Goal: Navigation & Orientation: Find specific page/section

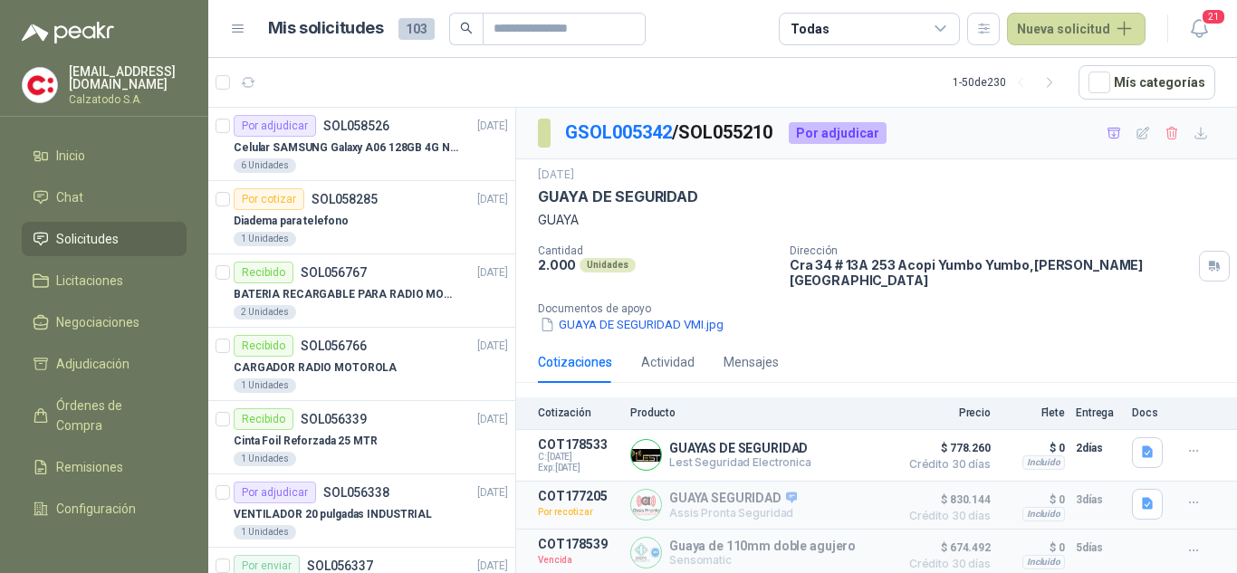
scroll to position [815, 0]
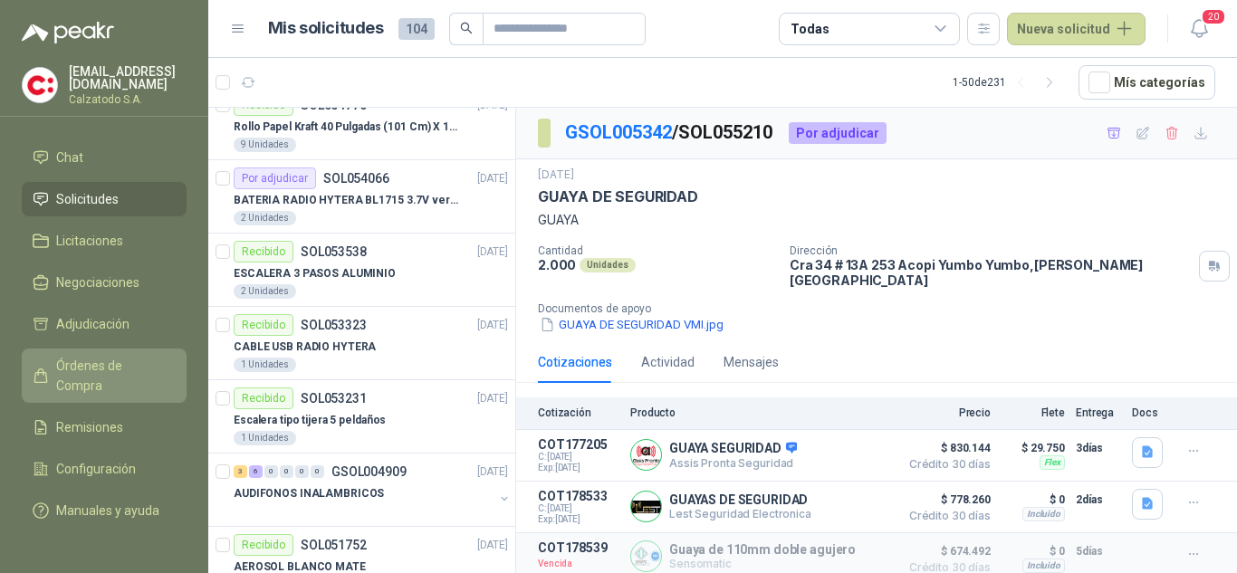
scroll to position [62, 0]
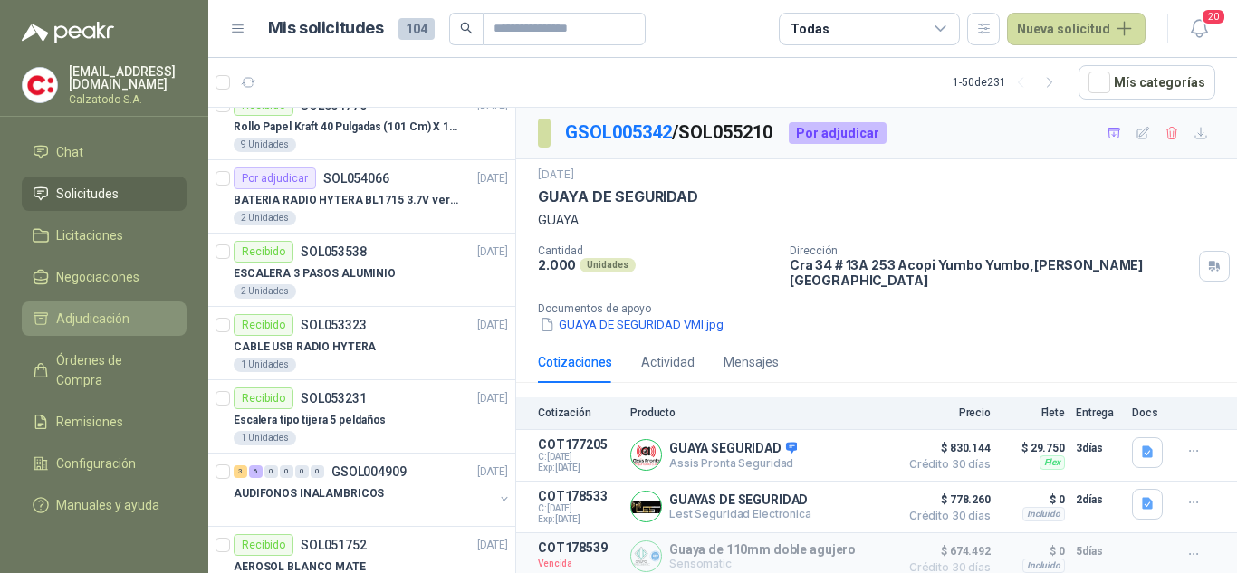
click at [97, 302] on link "Adjudicación" at bounding box center [104, 319] width 165 height 34
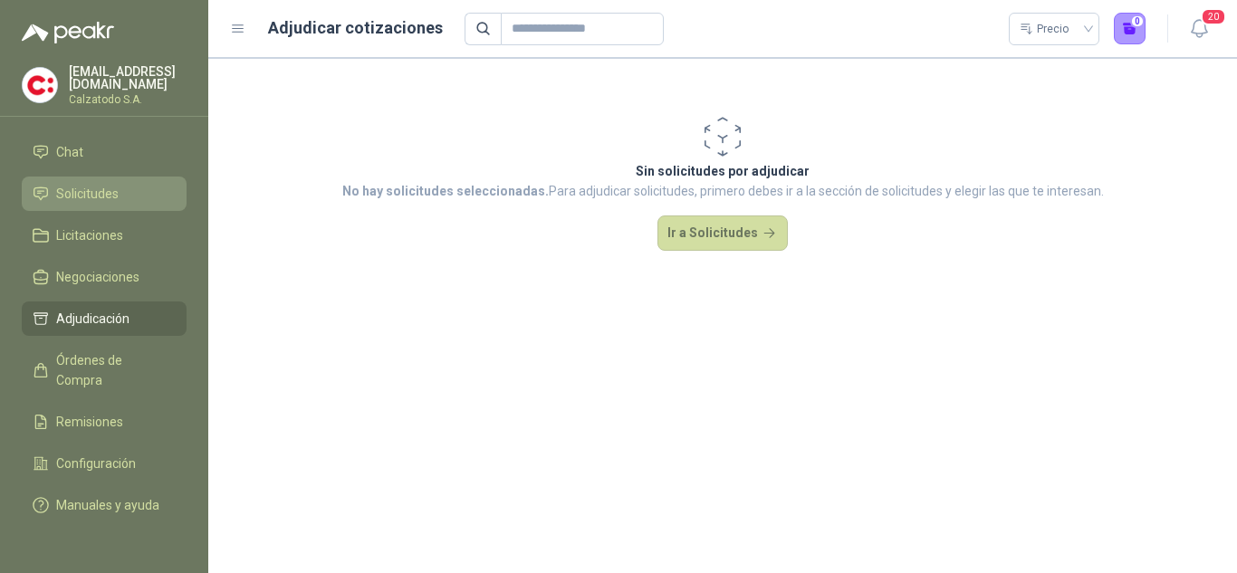
click at [86, 184] on span "Solicitudes" at bounding box center [87, 194] width 62 height 20
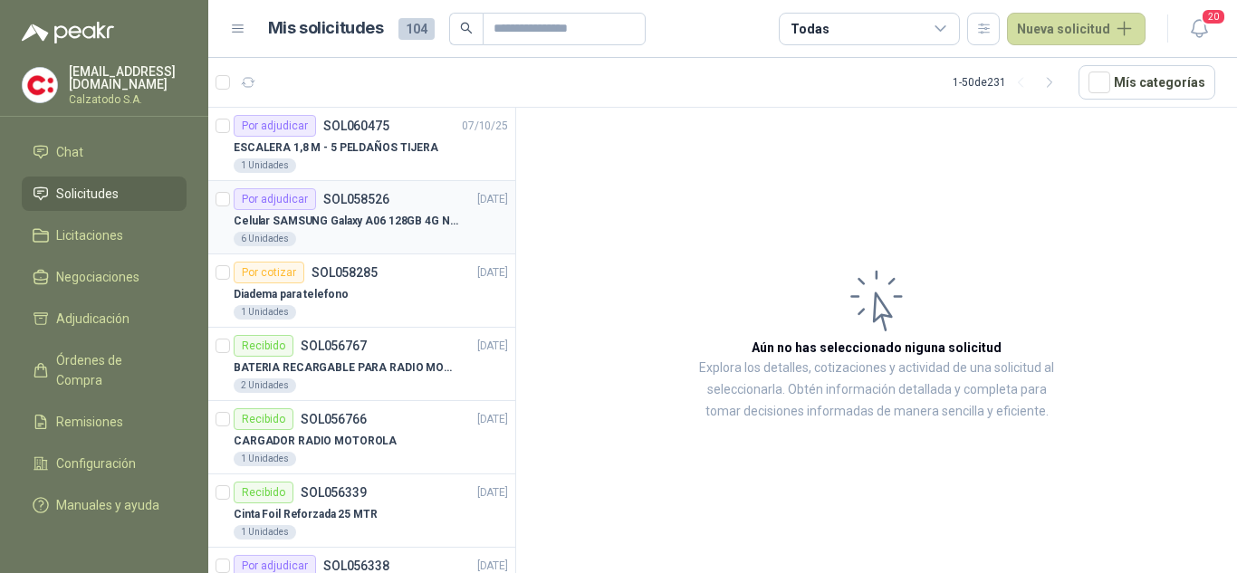
click at [356, 198] on p "SOL058526" at bounding box center [356, 199] width 66 height 13
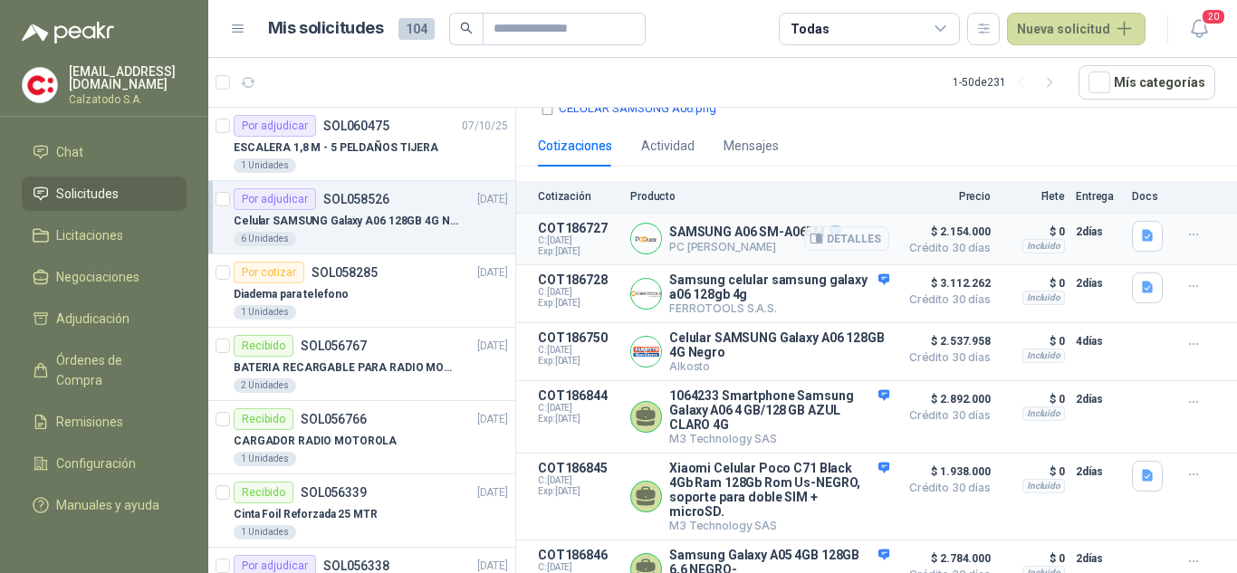
scroll to position [83, 0]
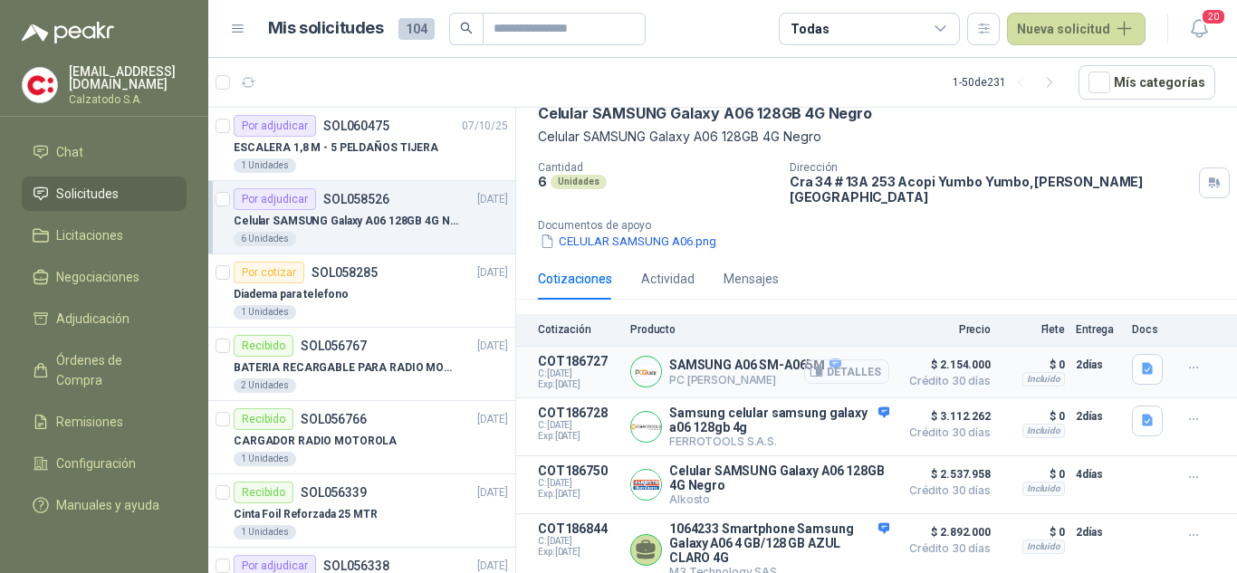
click at [844, 360] on button "Detalles" at bounding box center [846, 372] width 85 height 24
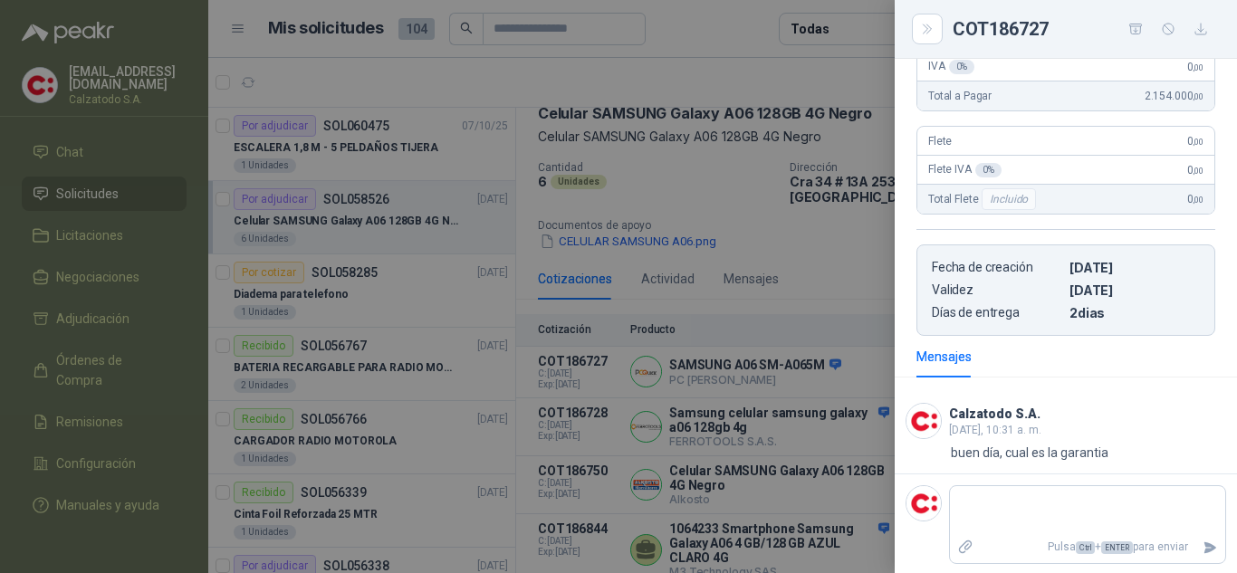
scroll to position [395, 0]
click at [793, 252] on div at bounding box center [618, 286] width 1237 height 573
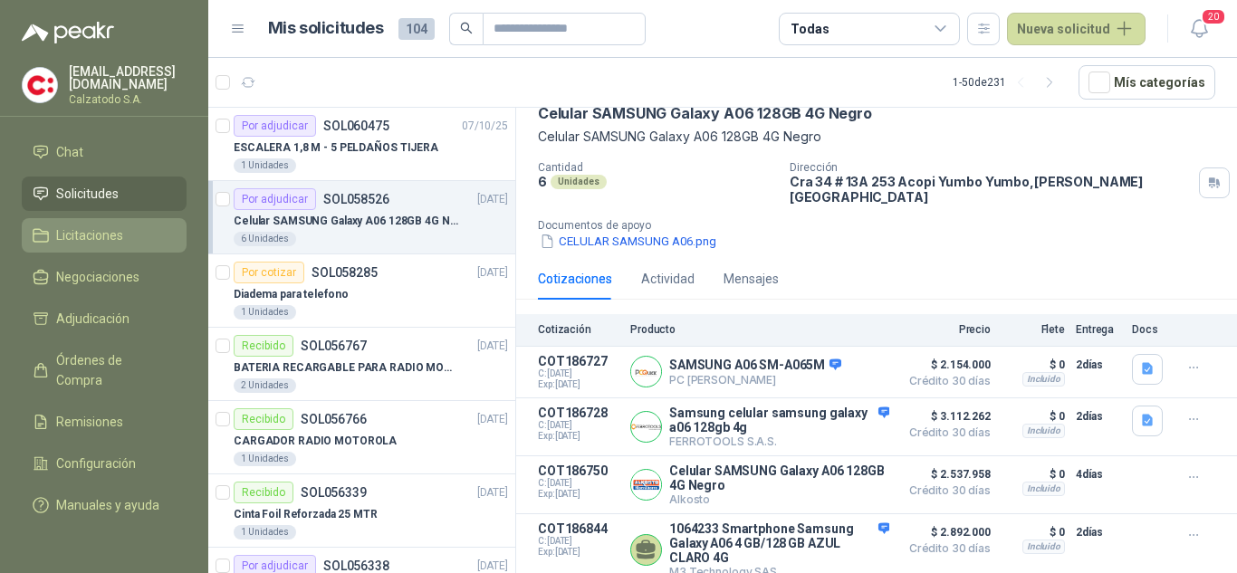
scroll to position [0, 0]
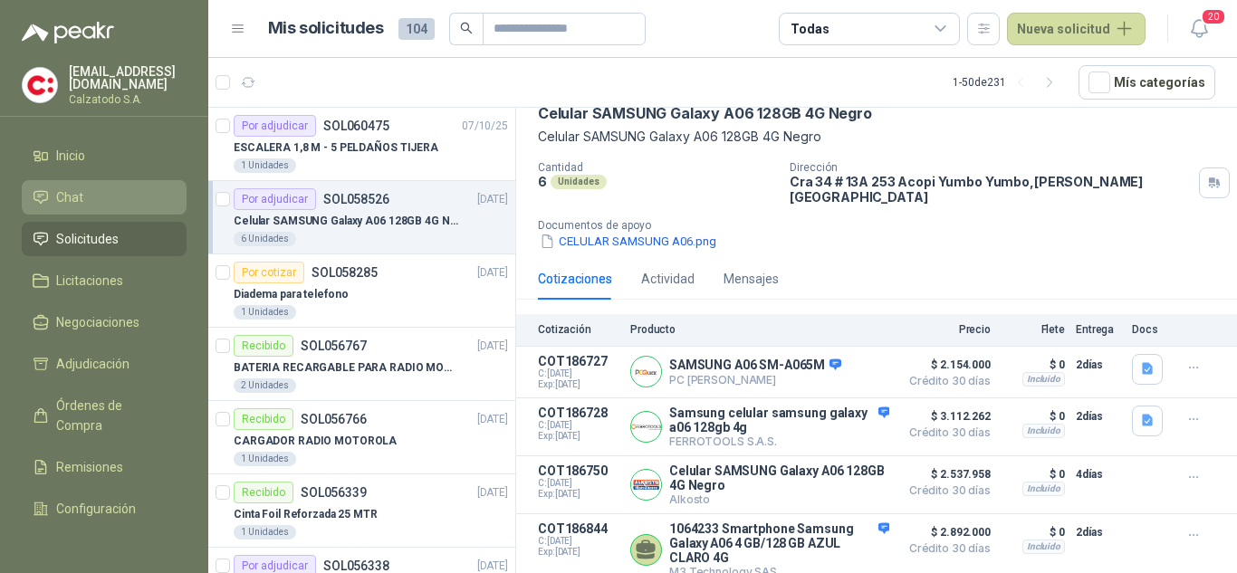
click at [63, 187] on span "Chat" at bounding box center [69, 197] width 27 height 20
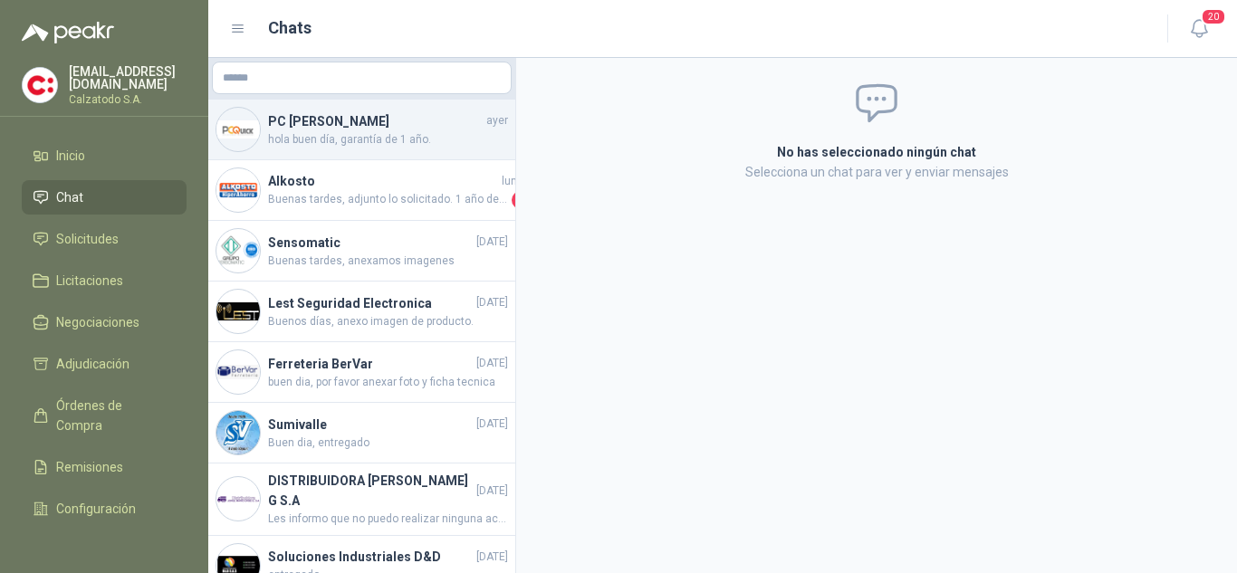
click at [365, 134] on span "hola buen día, garantía de 1 año." at bounding box center [388, 139] width 240 height 17
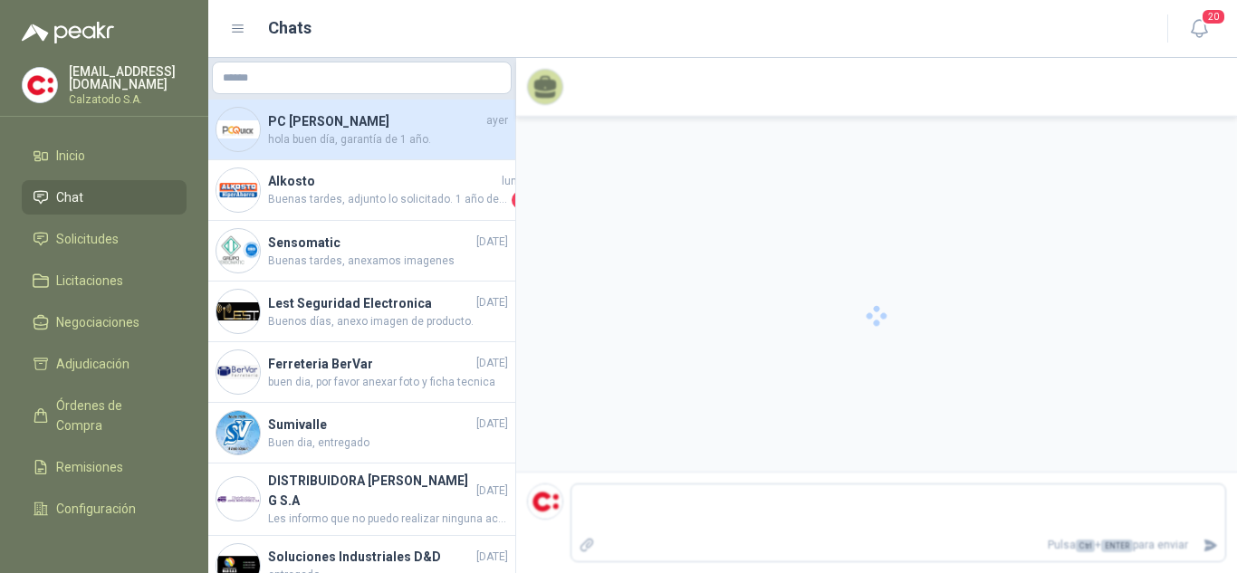
scroll to position [8, 0]
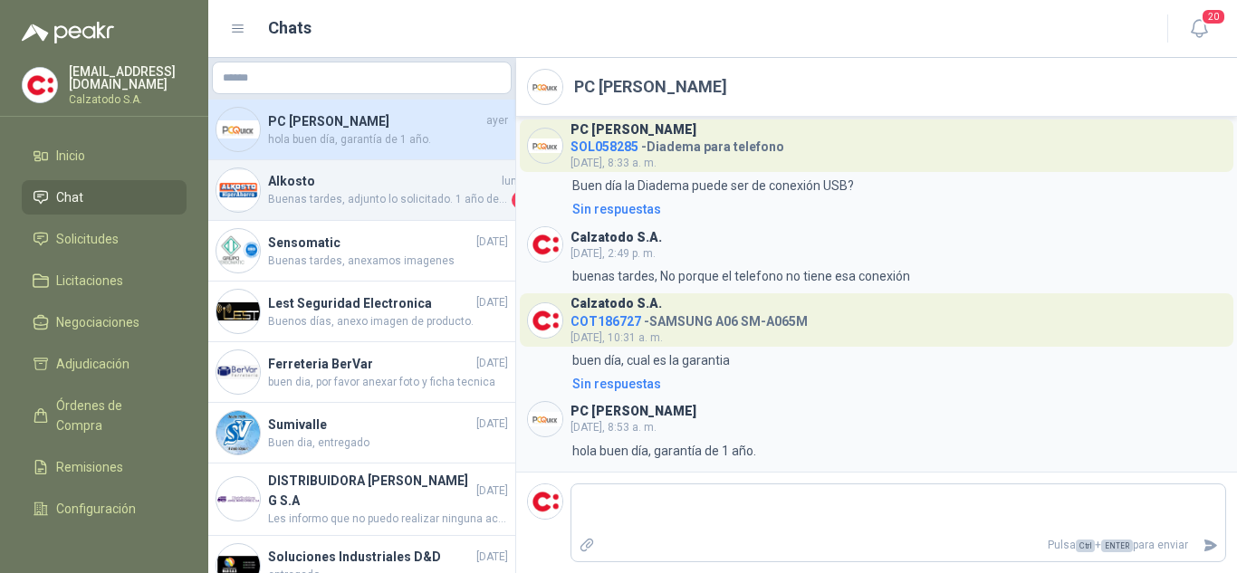
click at [375, 196] on span "Buenas tardes, adjunto lo solicitado. 1 año de garantía" at bounding box center [388, 200] width 240 height 18
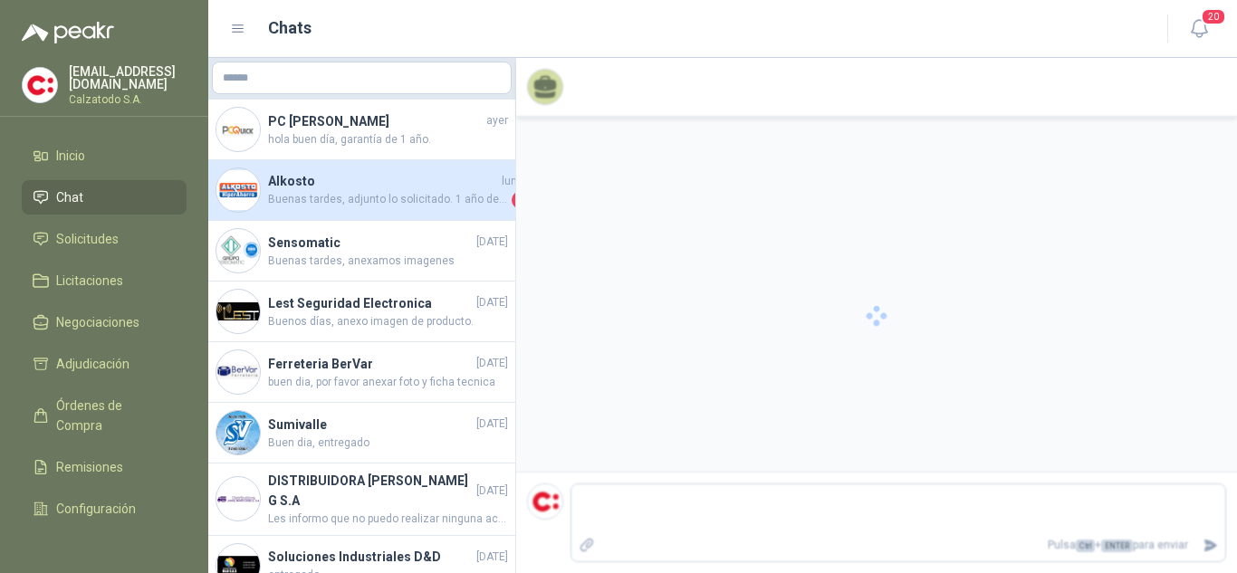
scroll to position [227, 0]
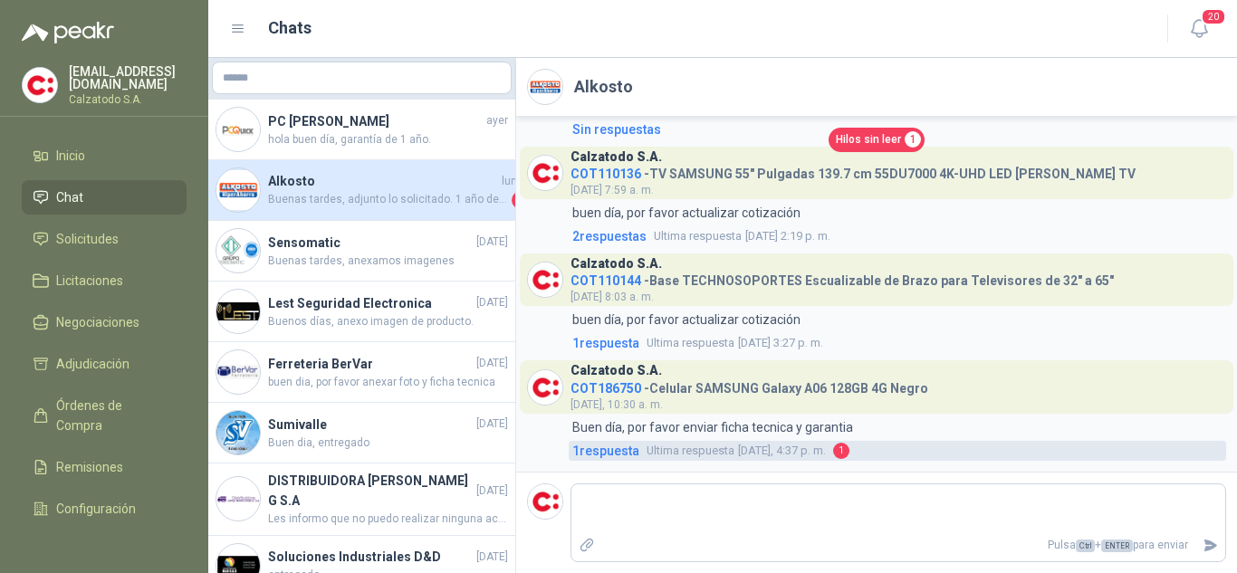
click at [839, 452] on span "1" at bounding box center [841, 451] width 16 height 16
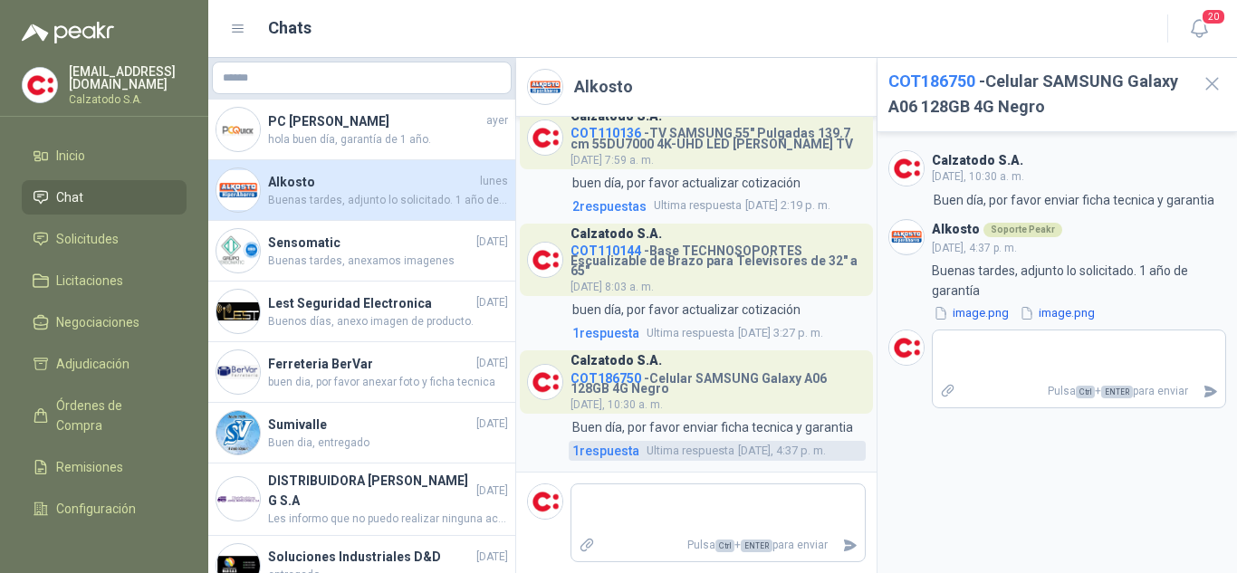
scroll to position [235, 0]
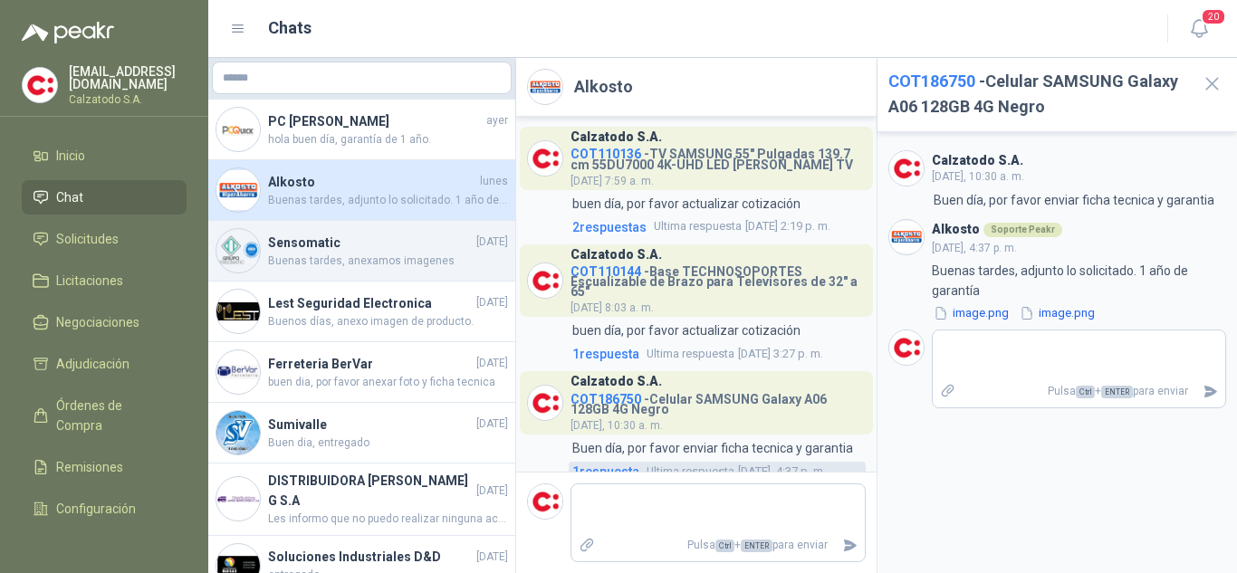
click at [350, 259] on span "Buenas tardes, anexamos imagenes" at bounding box center [388, 261] width 240 height 17
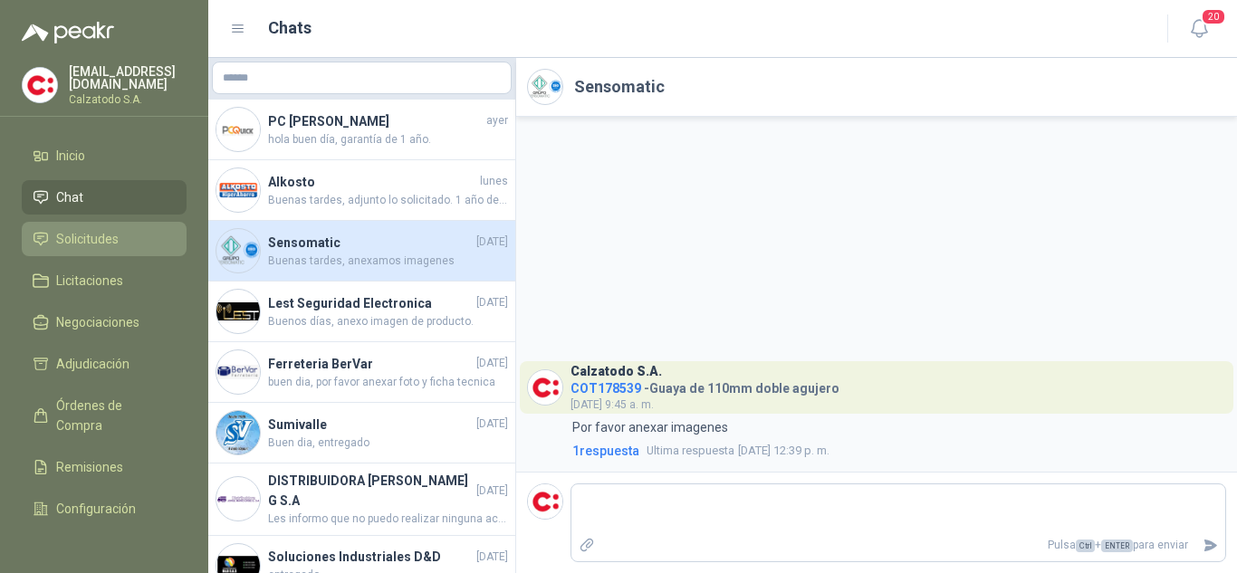
click at [101, 231] on span "Solicitudes" at bounding box center [87, 239] width 62 height 20
